Goal: Task Accomplishment & Management: Manage account settings

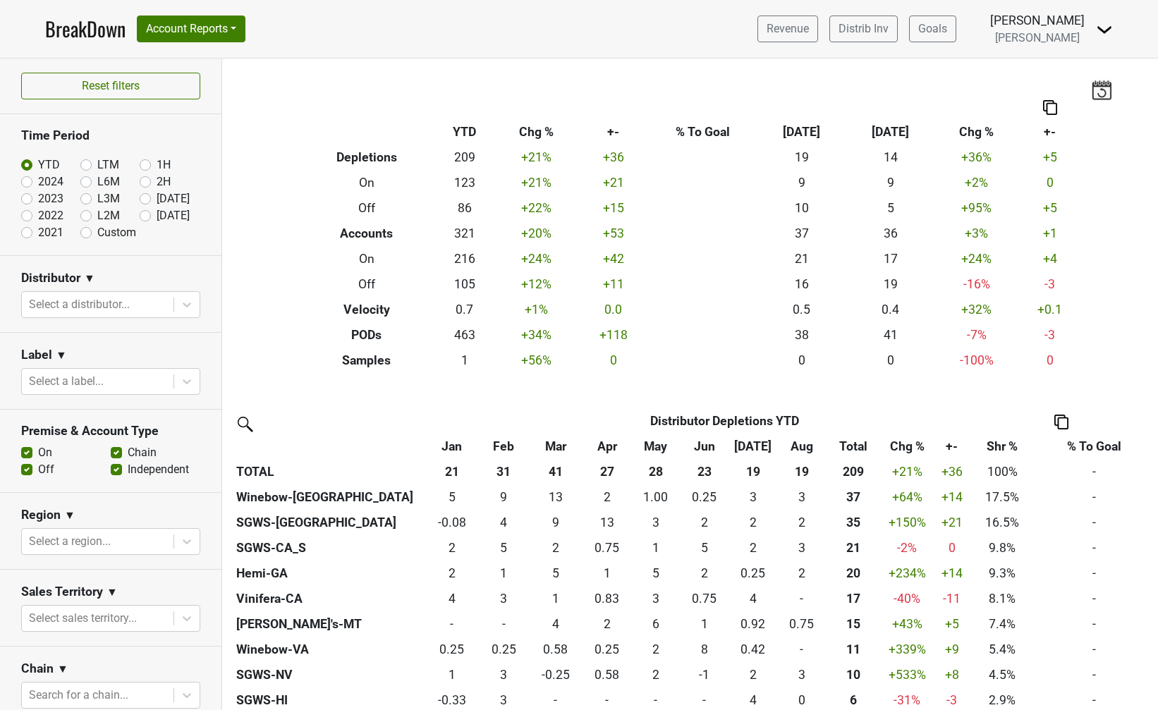
scroll to position [110, 0]
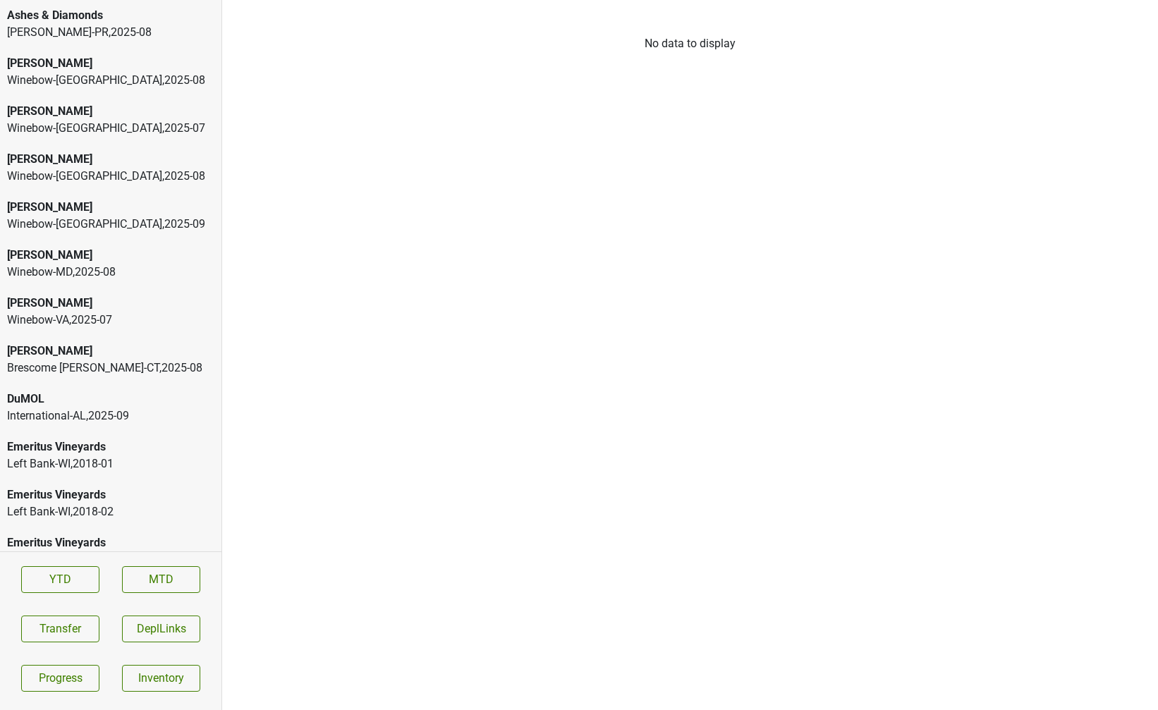
scroll to position [2565, 0]
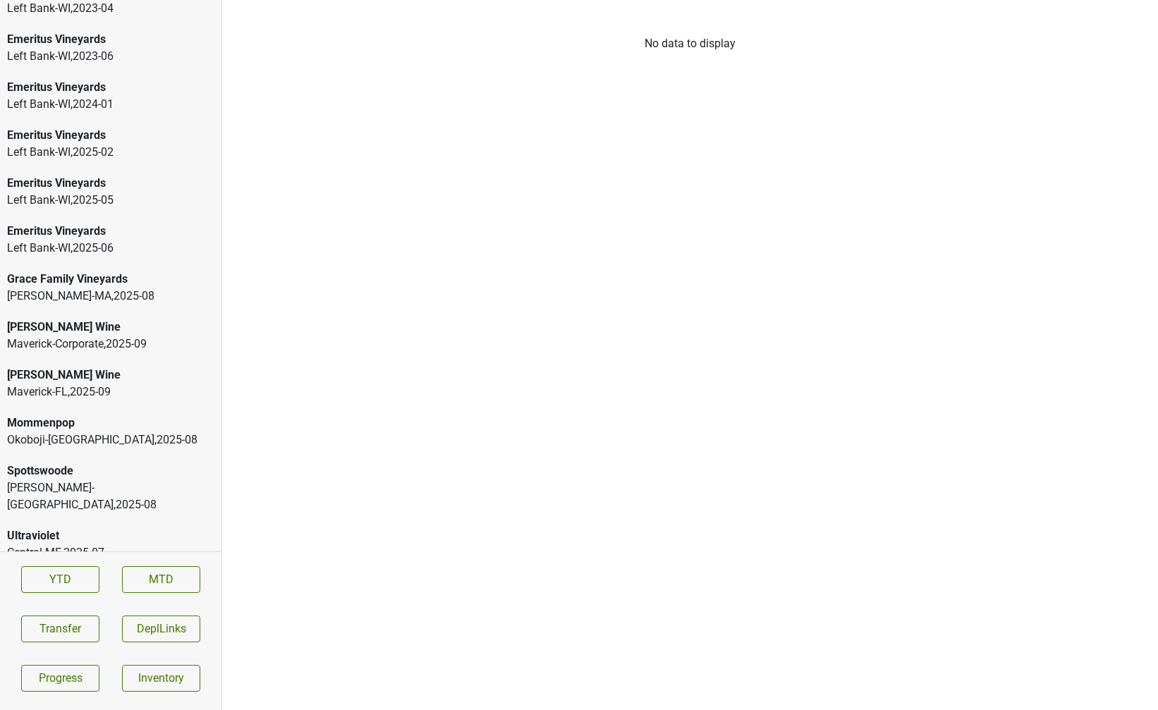
click at [48, 475] on div "Spottswoode" at bounding box center [110, 471] width 207 height 17
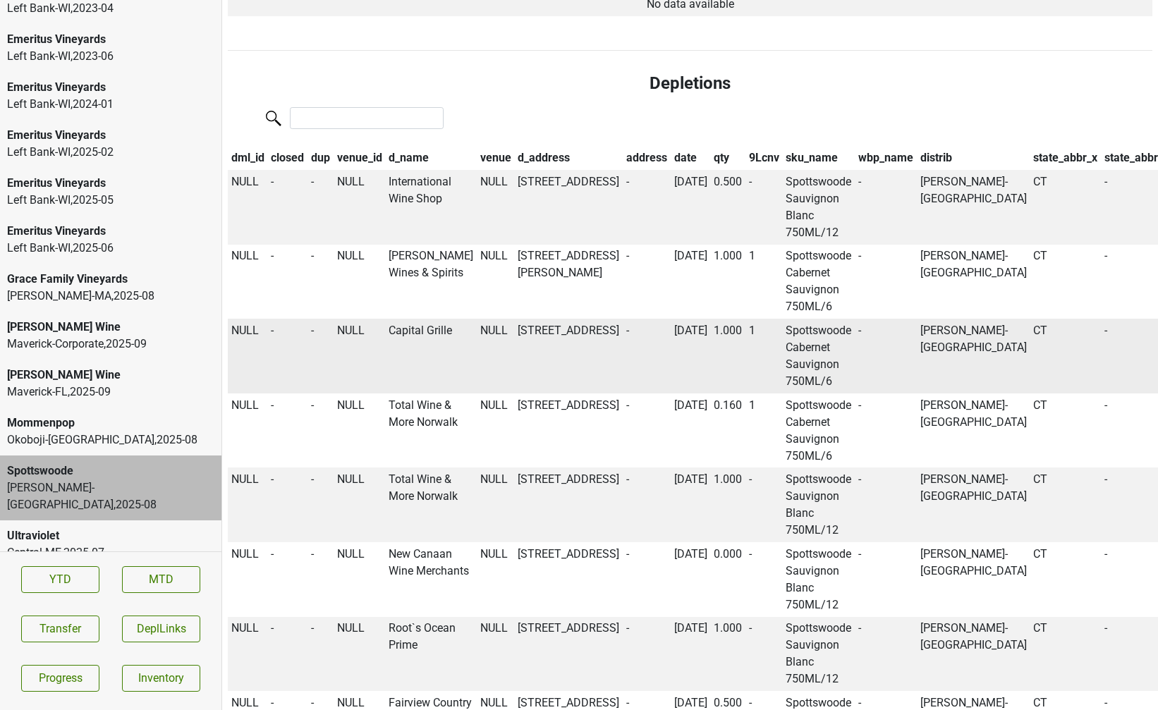
scroll to position [0, 0]
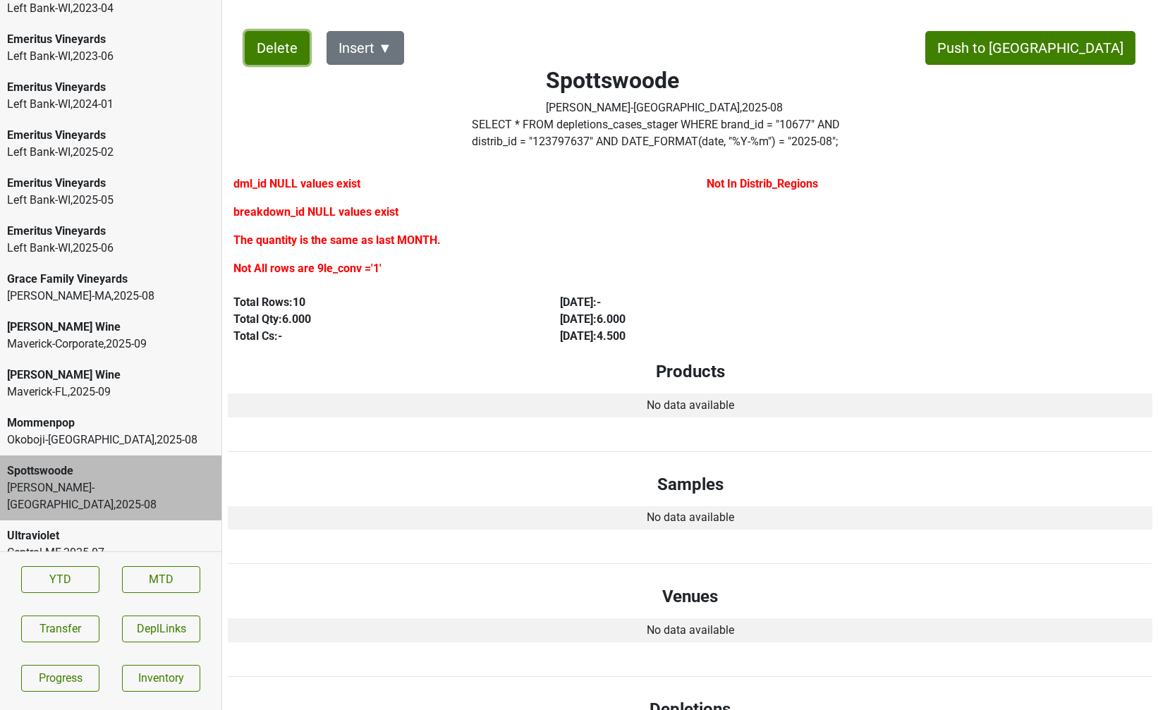
click at [277, 61] on button "Delete" at bounding box center [277, 48] width 65 height 34
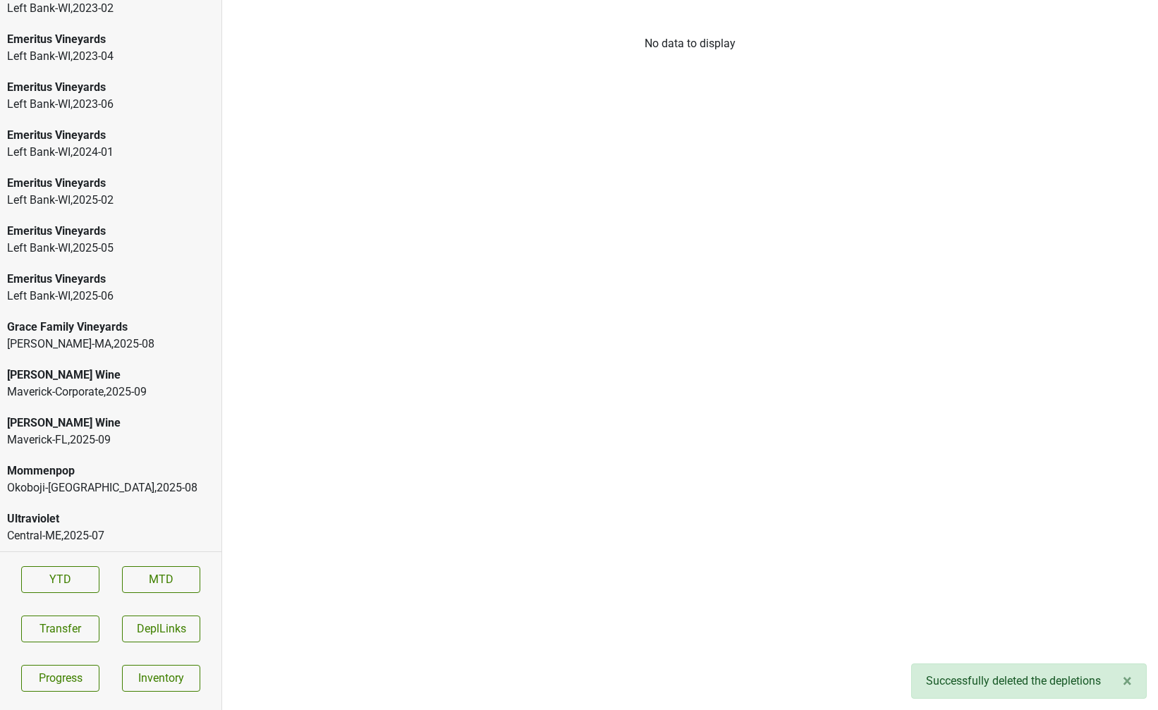
scroll to position [2517, 0]
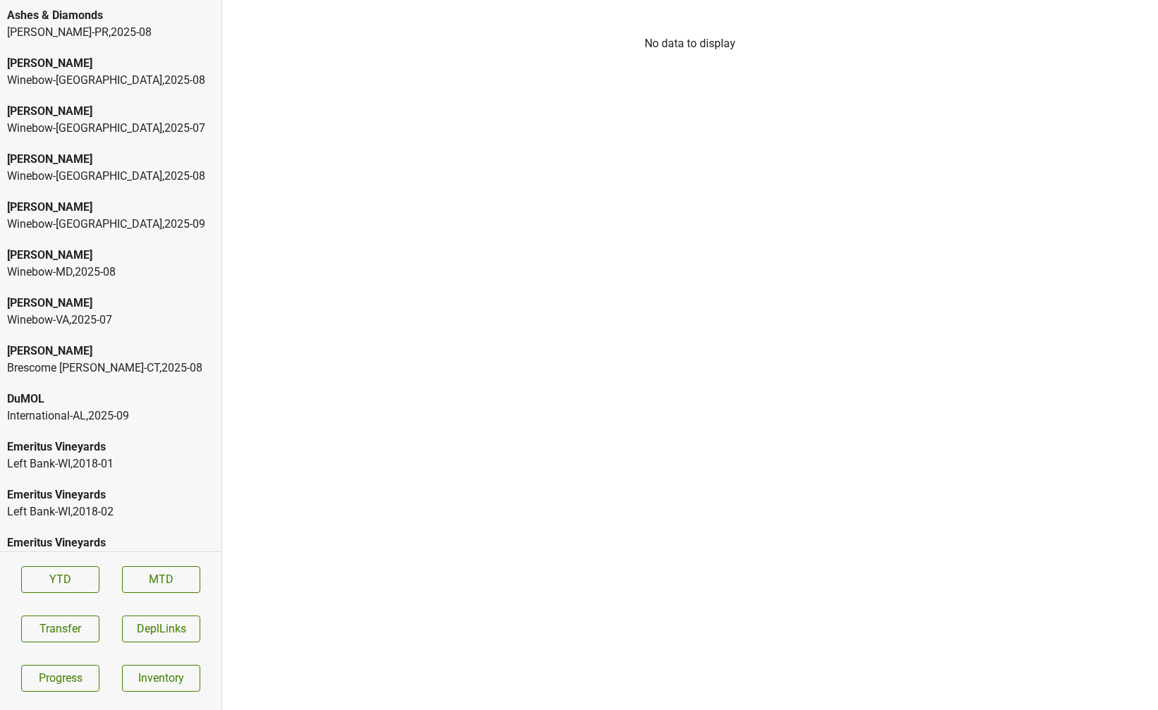
scroll to position [2661, 0]
